Goal: Task Accomplishment & Management: Use online tool/utility

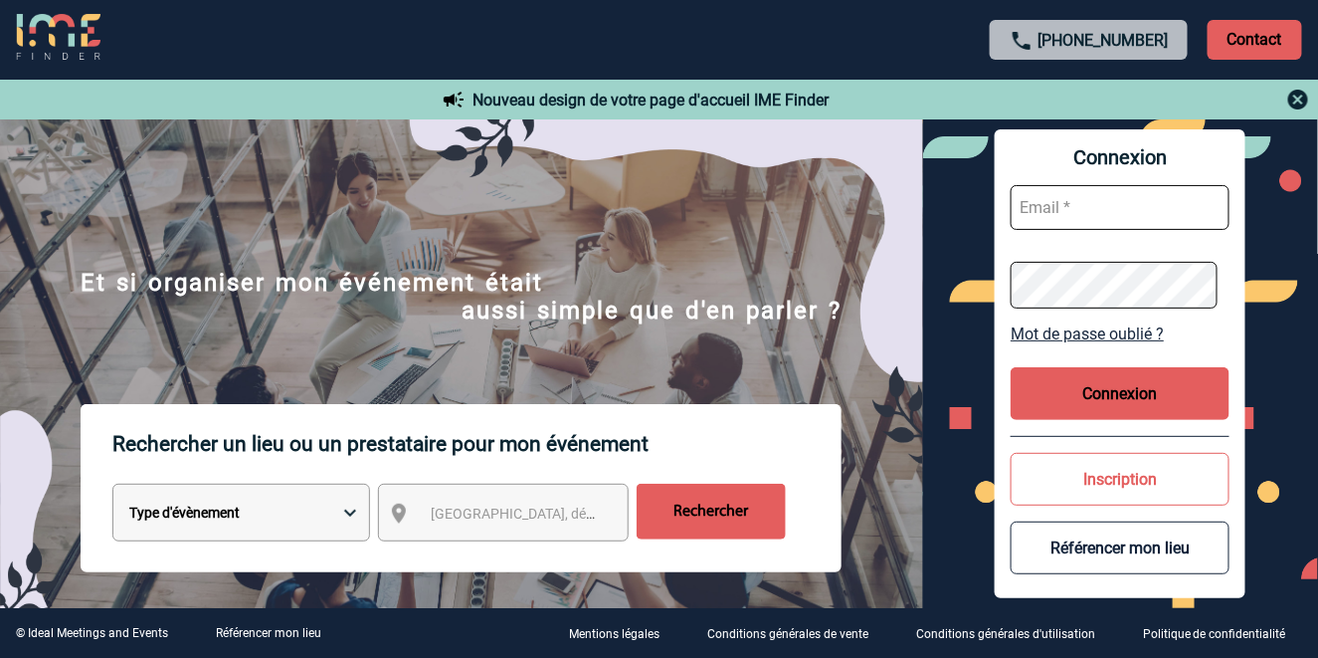
type input "[EMAIL_ADDRESS][DOMAIN_NAME]"
click at [1085, 389] on button "Connexion" at bounding box center [1120, 393] width 219 height 53
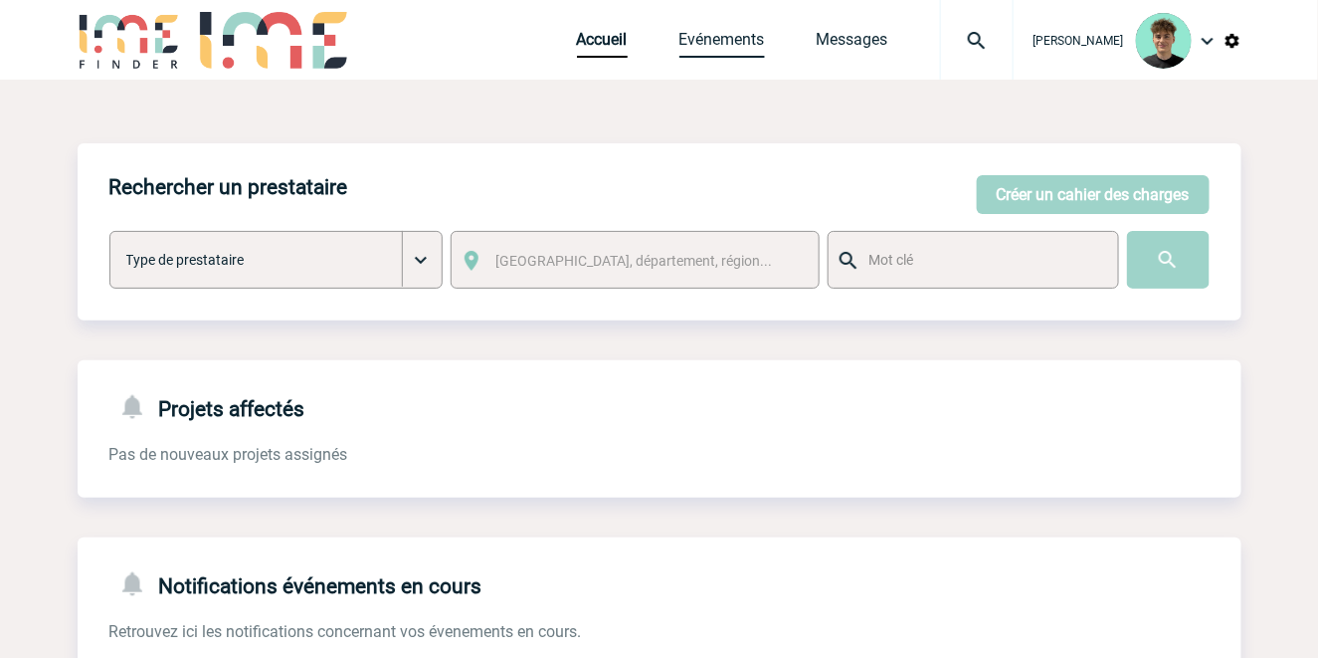
click at [740, 38] on link "Evénements" at bounding box center [722, 44] width 86 height 28
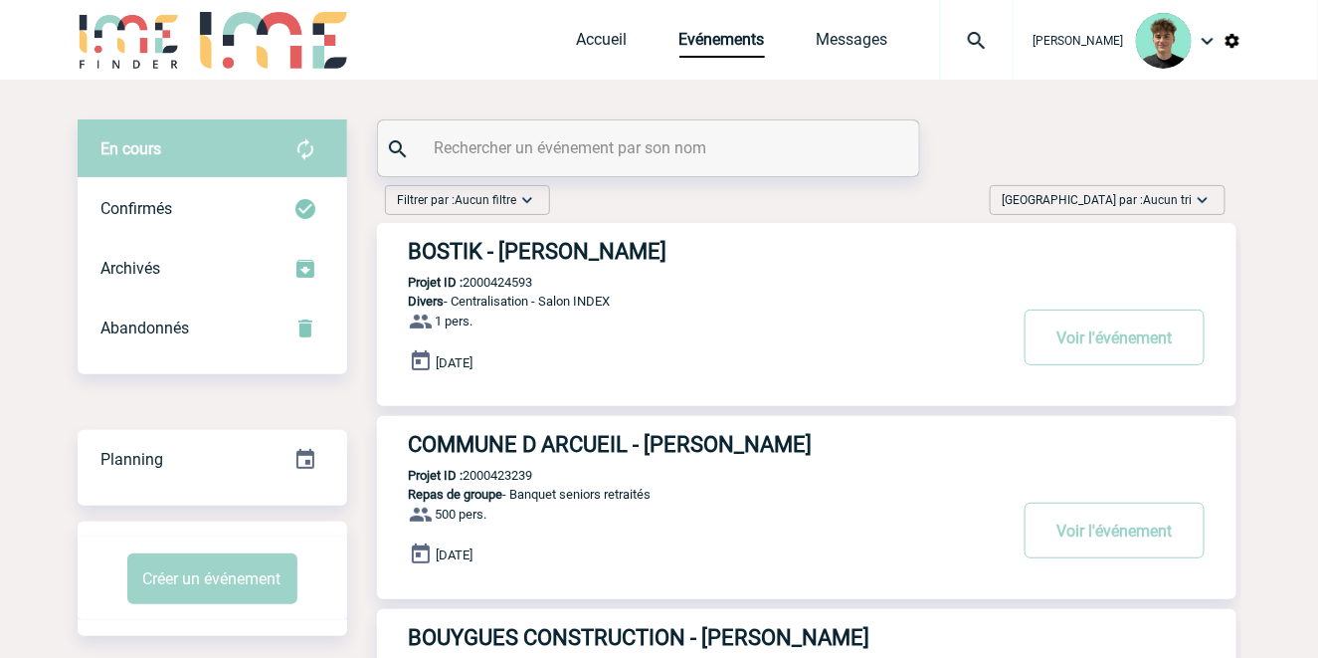
click at [1157, 196] on span "Aucun tri" at bounding box center [1168, 200] width 49 height 14
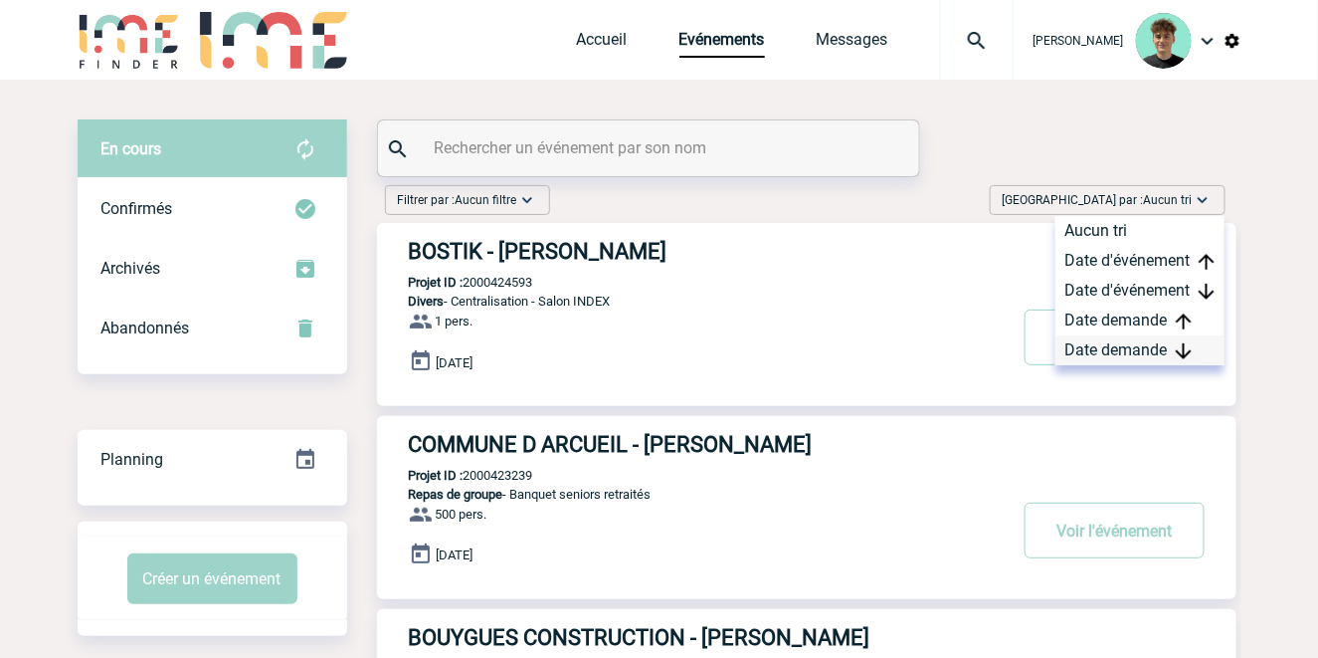
click at [1124, 351] on div "Date demande" at bounding box center [1139, 350] width 169 height 30
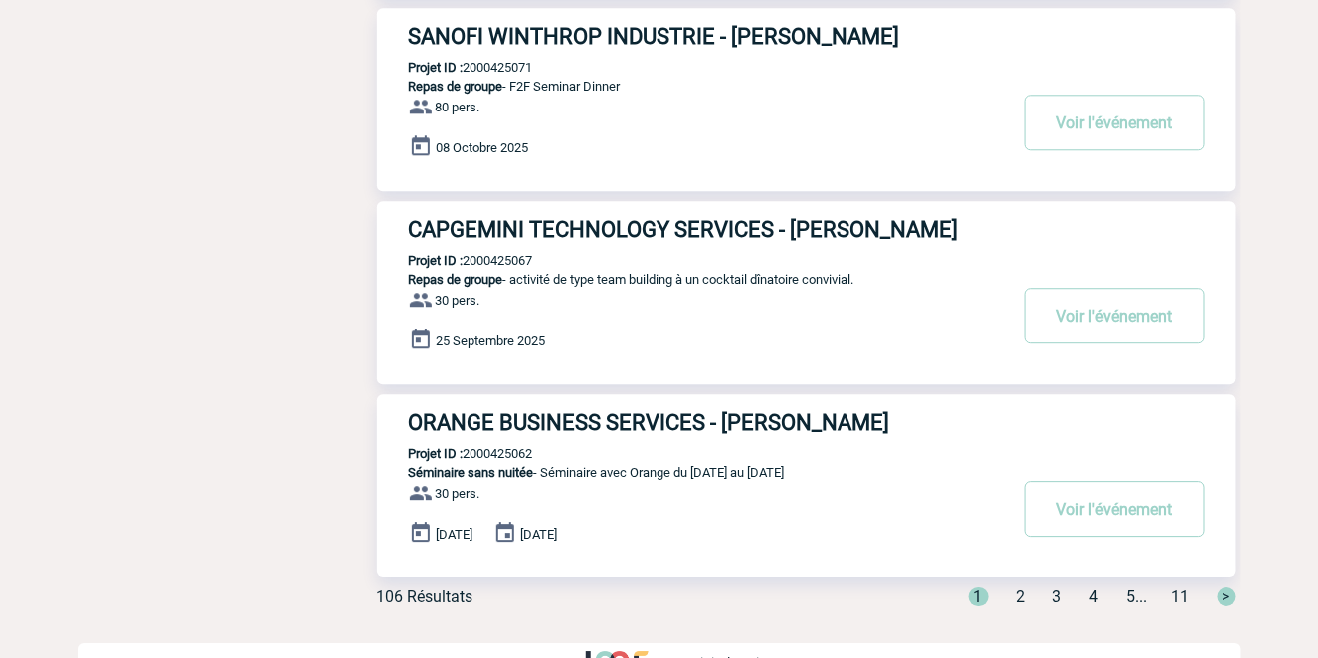
scroll to position [1619, 0]
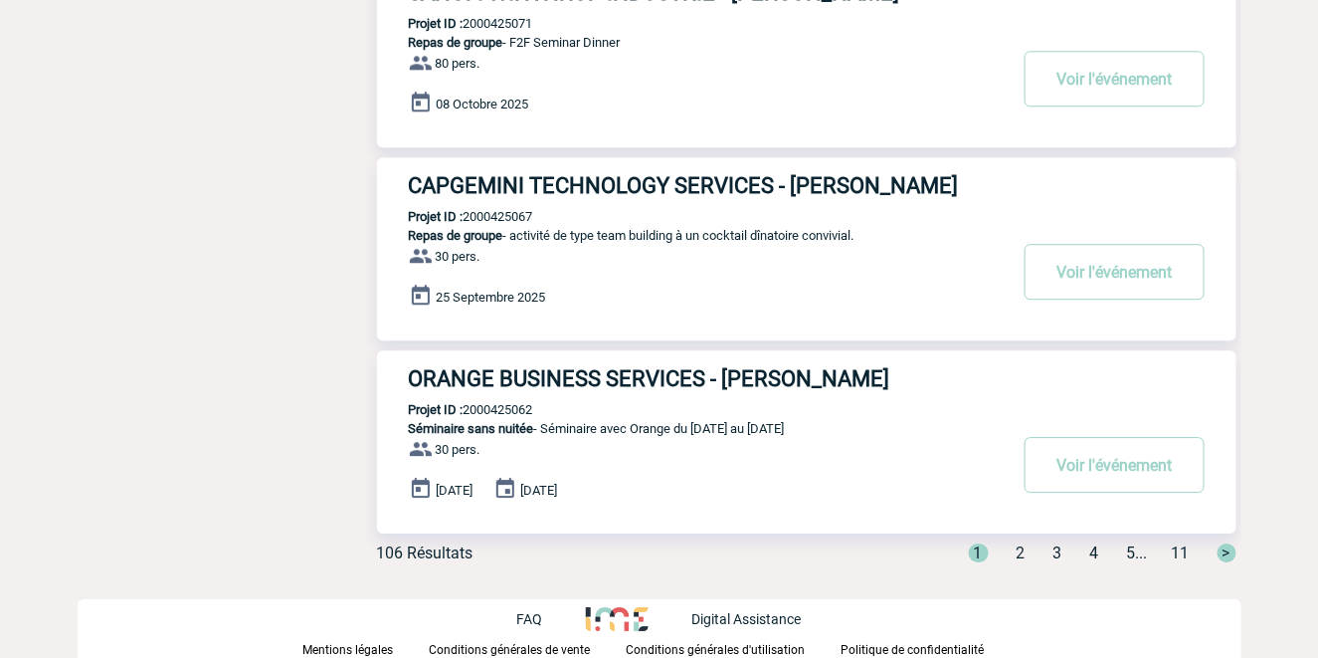
click at [1005, 555] on div "1 2 3 4 5 ... 11 >" at bounding box center [1090, 552] width 291 height 19
click at [1007, 554] on div "1 2 3 4 5 ... 11 >" at bounding box center [1090, 552] width 291 height 19
click at [1017, 552] on span "2" at bounding box center [1021, 552] width 9 height 19
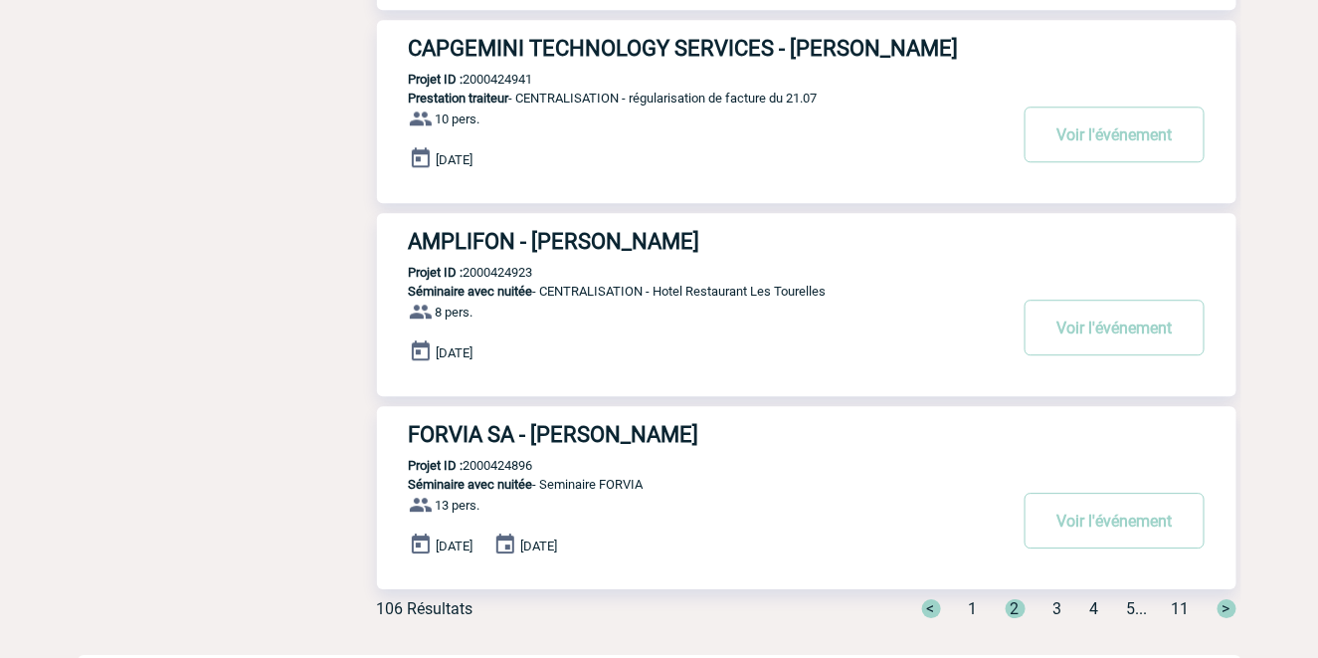
scroll to position [1609, 0]
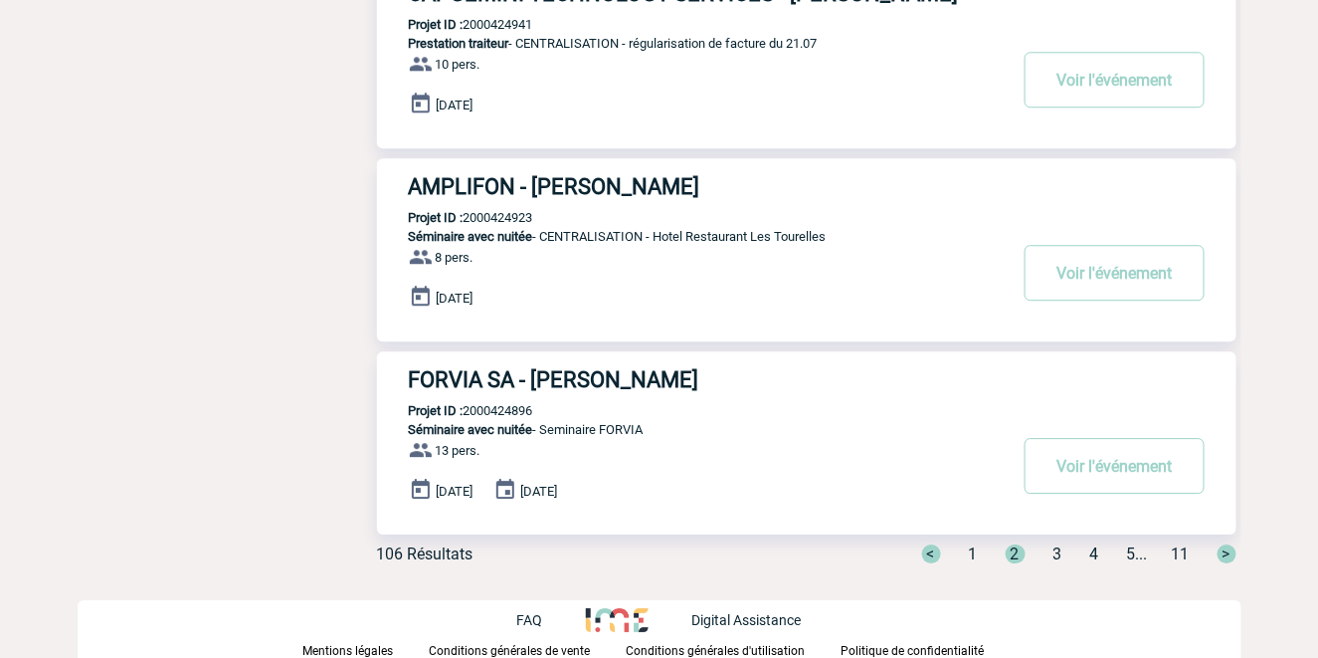
click at [969, 551] on span "1" at bounding box center [973, 553] width 9 height 19
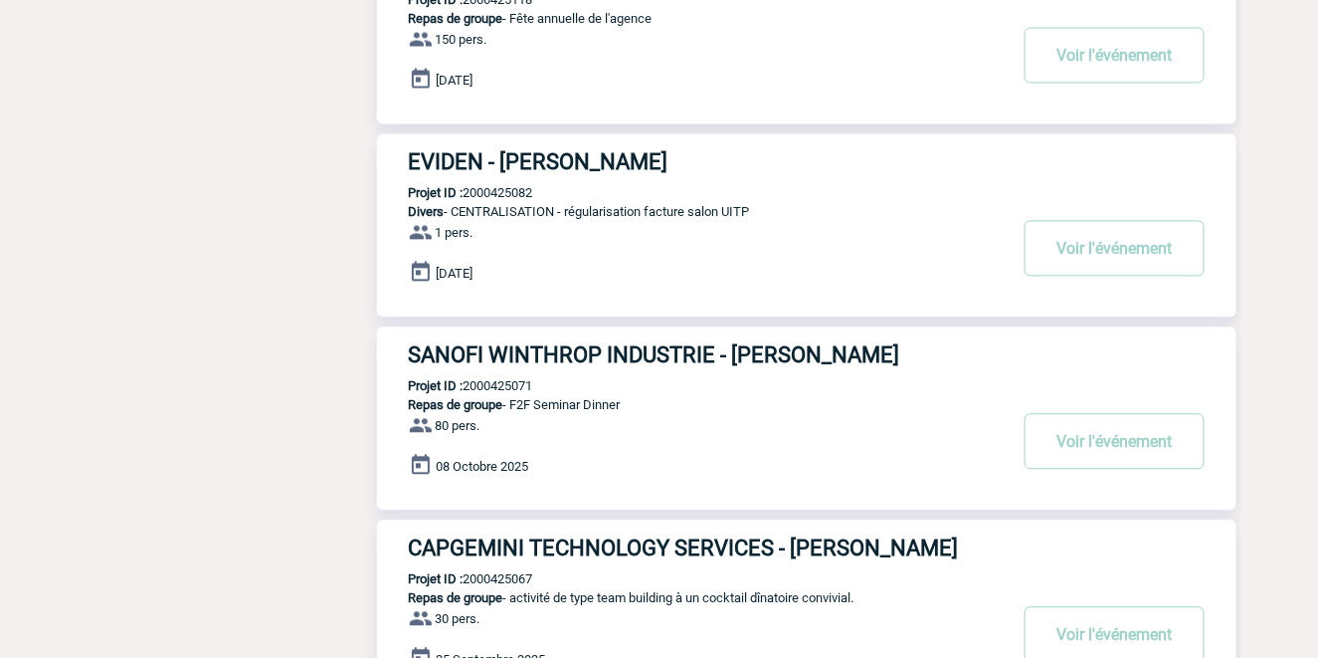
scroll to position [1277, 0]
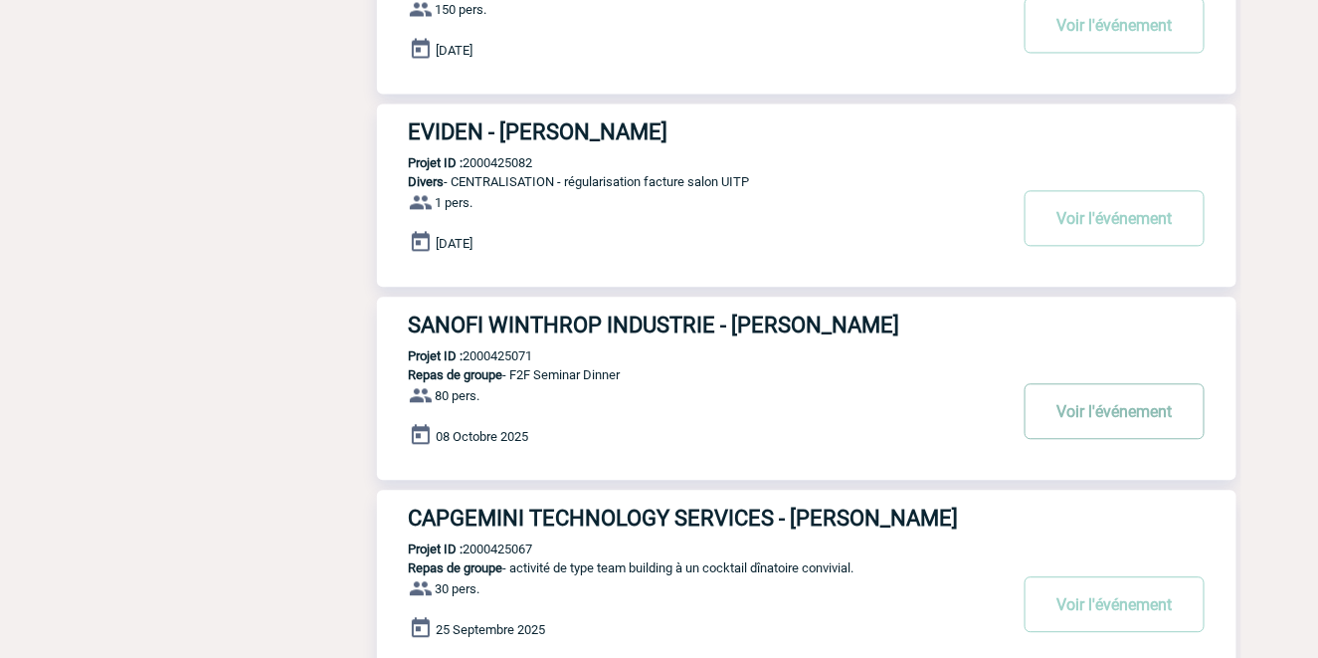
click at [1102, 422] on button "Voir l'événement" at bounding box center [1115, 411] width 180 height 56
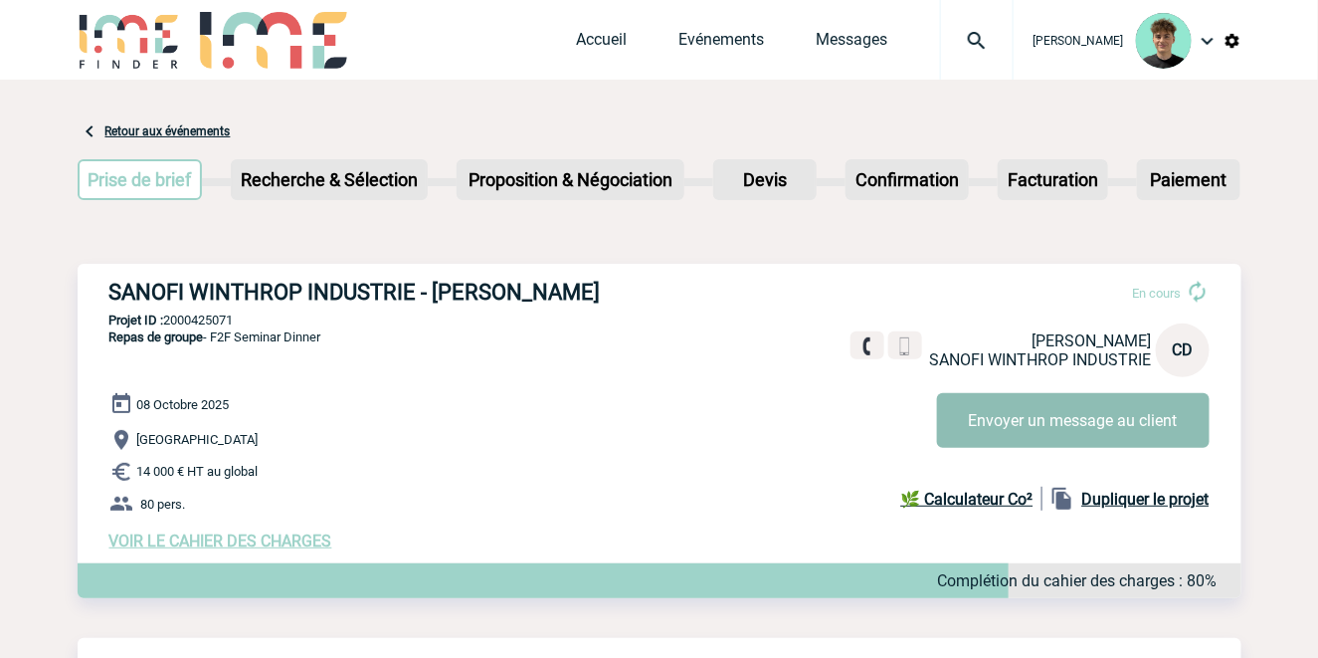
click at [1071, 422] on button "Envoyer un message au client" at bounding box center [1073, 420] width 273 height 55
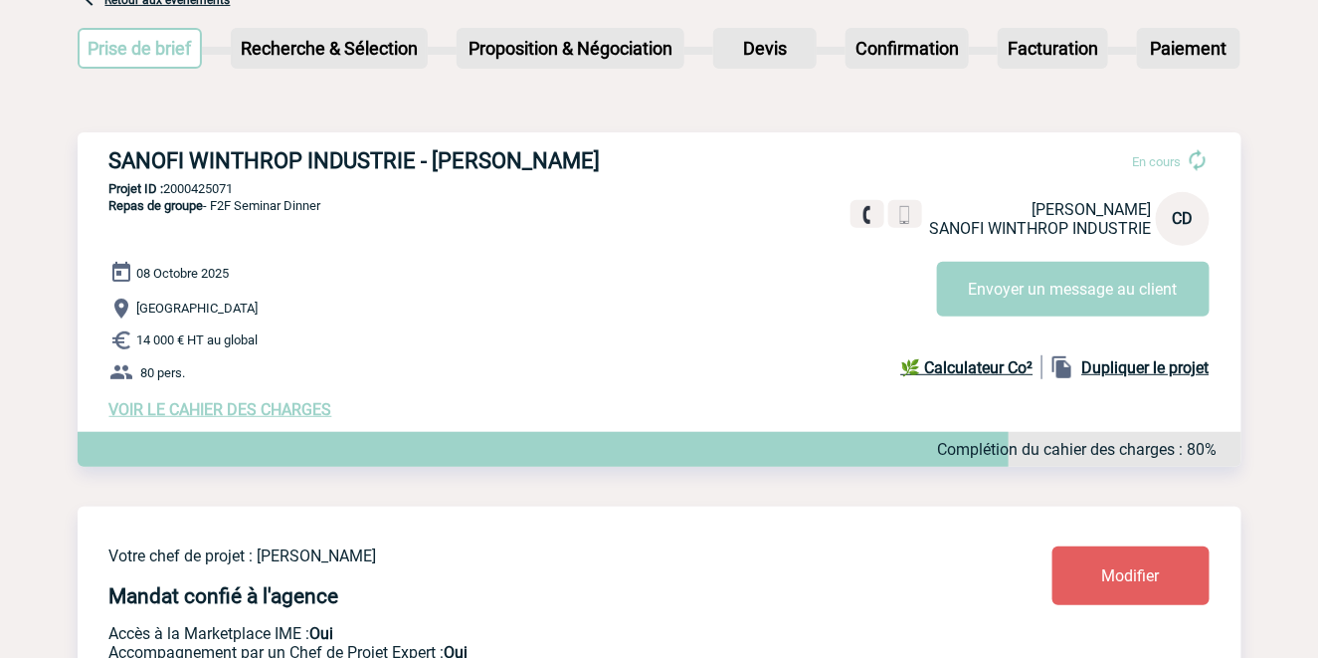
scroll to position [331, 0]
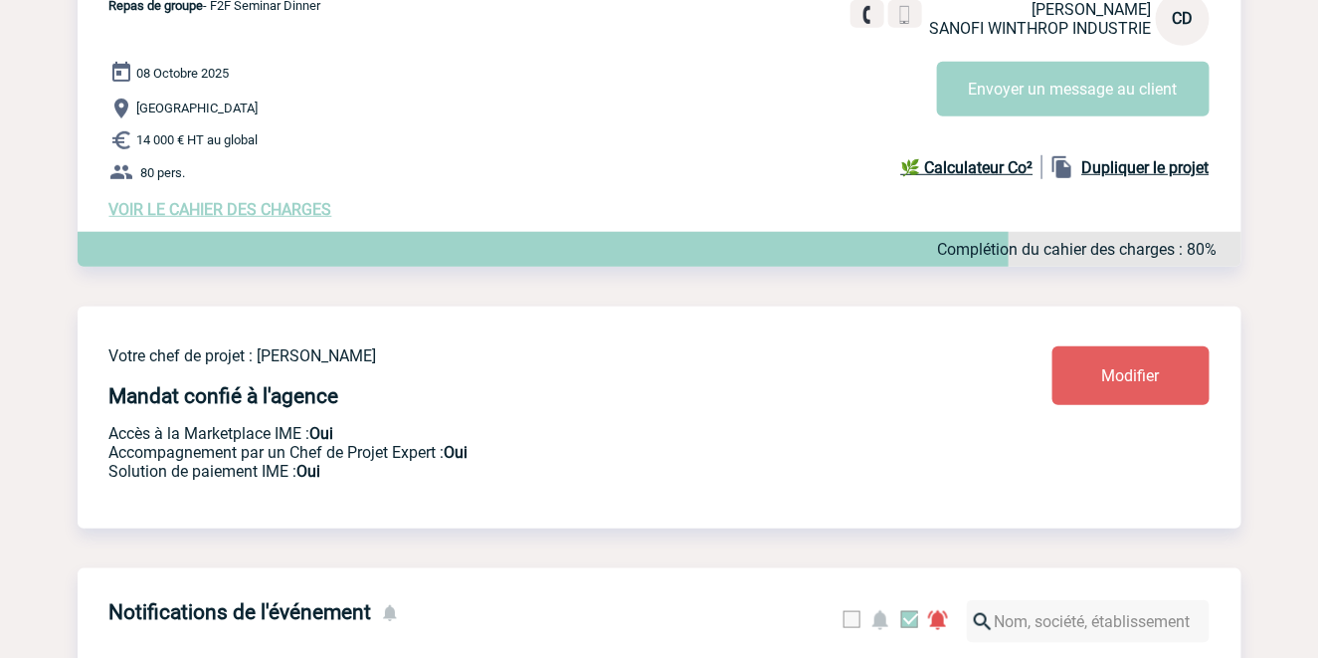
click at [281, 211] on span "VOIR LE CAHIER DES CHARGES" at bounding box center [220, 209] width 223 height 19
